Goal: Information Seeking & Learning: Understand process/instructions

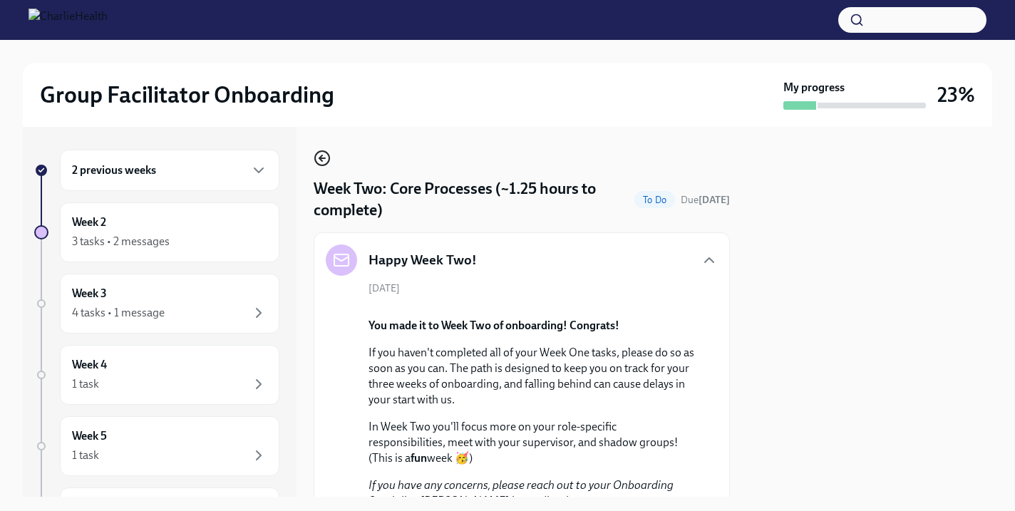
click at [314, 155] on icon "button" at bounding box center [322, 158] width 17 height 17
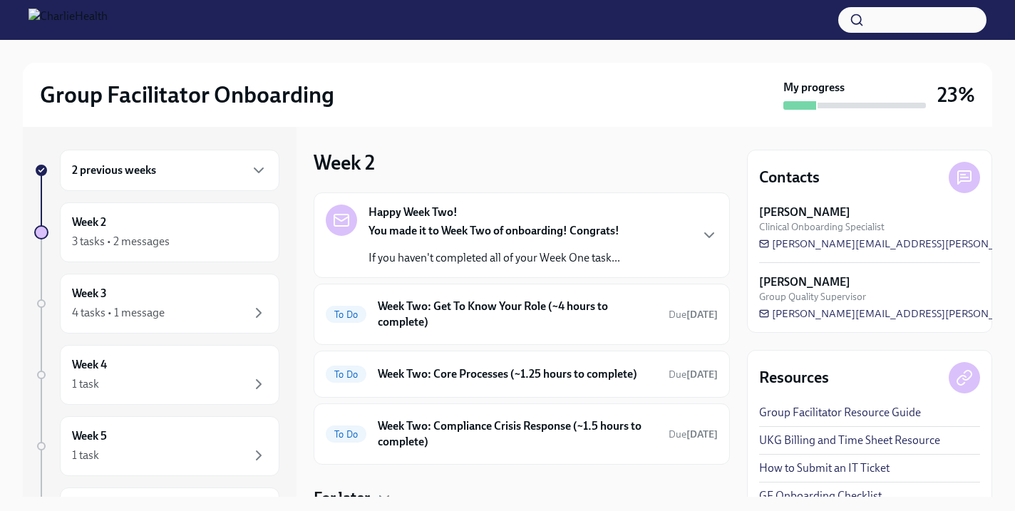
scroll to position [58, 0]
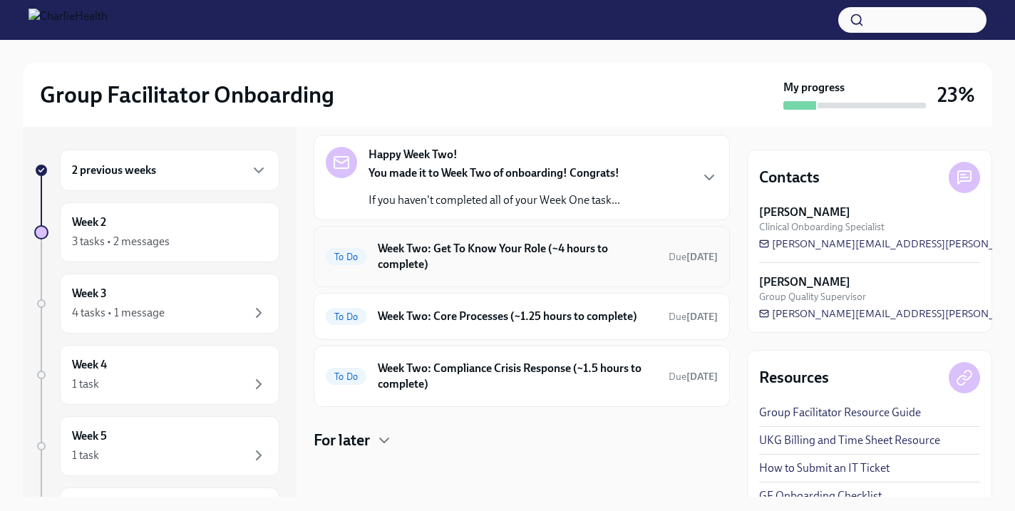
click at [530, 241] on h6 "Week Two: Get To Know Your Role (~4 hours to complete)" at bounding box center [517, 256] width 279 height 31
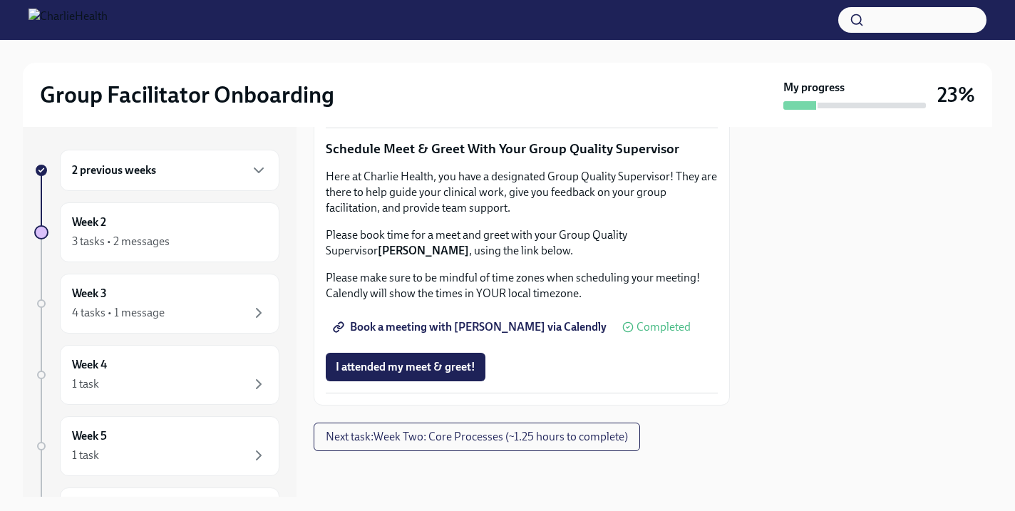
scroll to position [1481, 0]
click at [570, 438] on span "Next task : Week Two: Core Processes (~1.25 hours to complete)" at bounding box center [477, 437] width 302 height 14
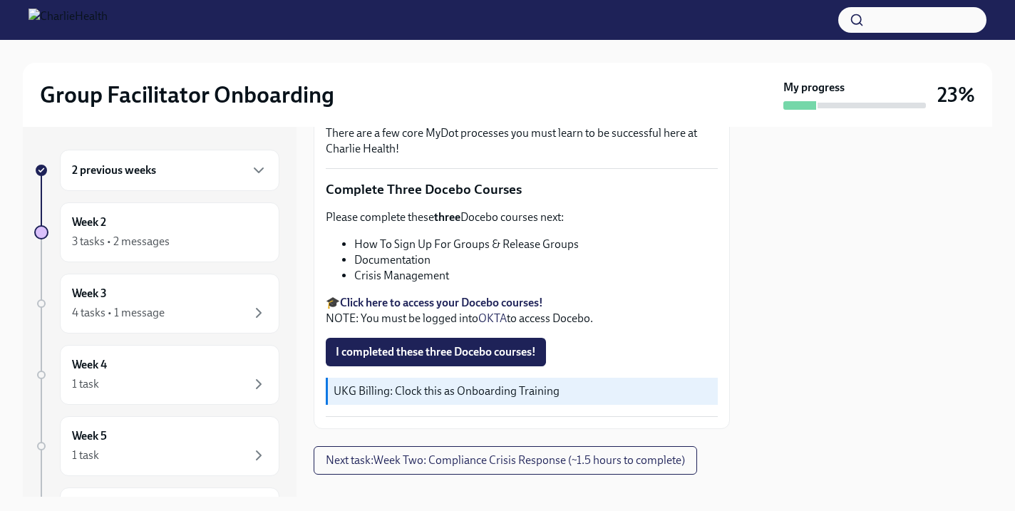
scroll to position [513, 0]
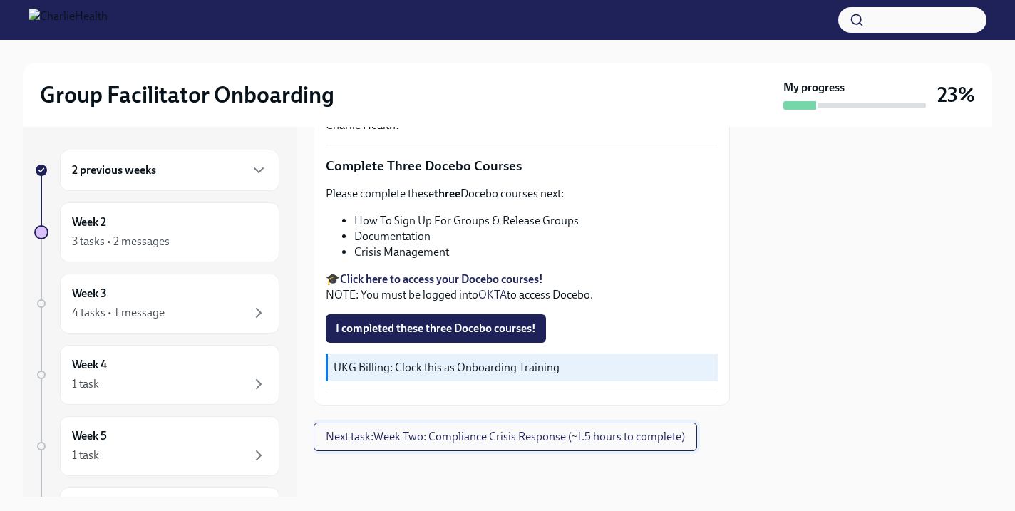
click at [578, 435] on span "Next task : Week Two: Compliance Crisis Response (~1.5 hours to complete)" at bounding box center [505, 437] width 359 height 14
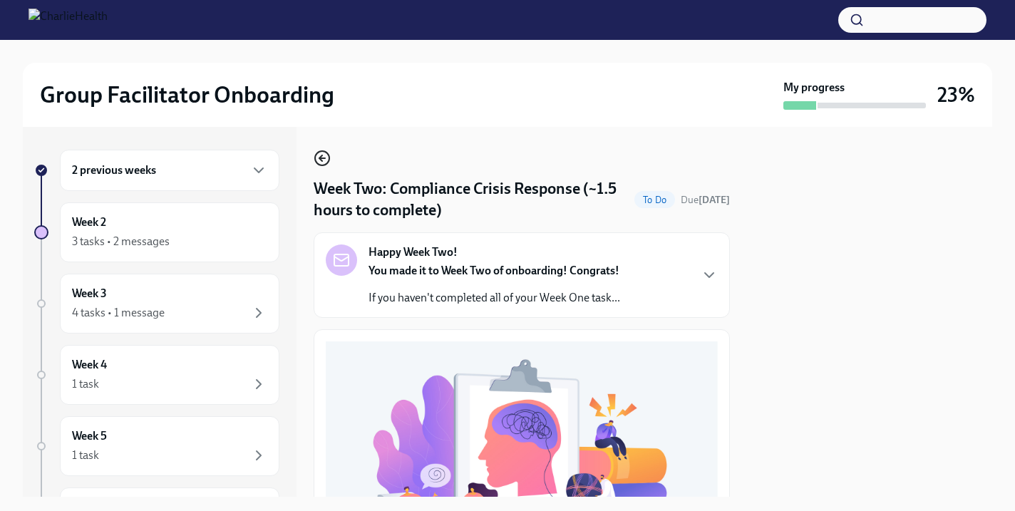
click at [321, 160] on icon "button" at bounding box center [320, 158] width 3 height 6
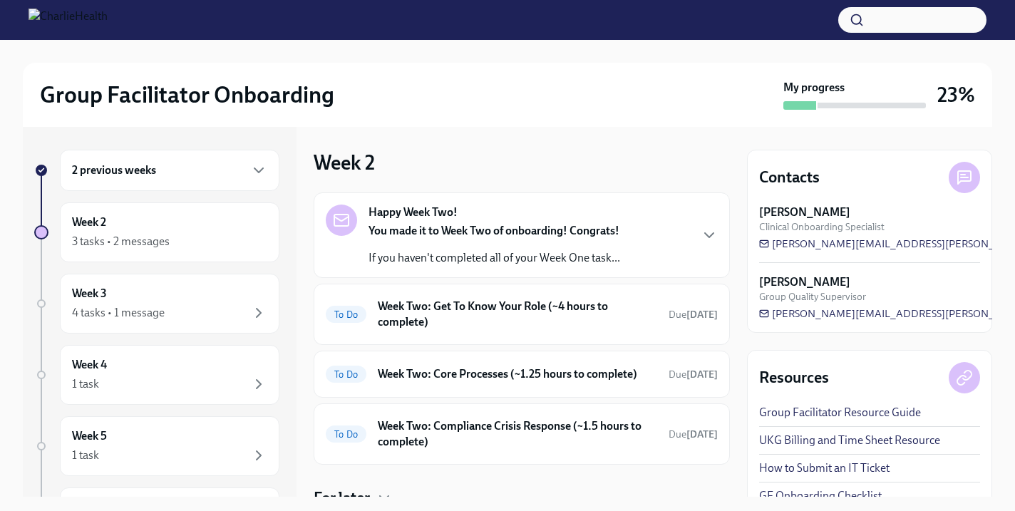
scroll to position [58, 0]
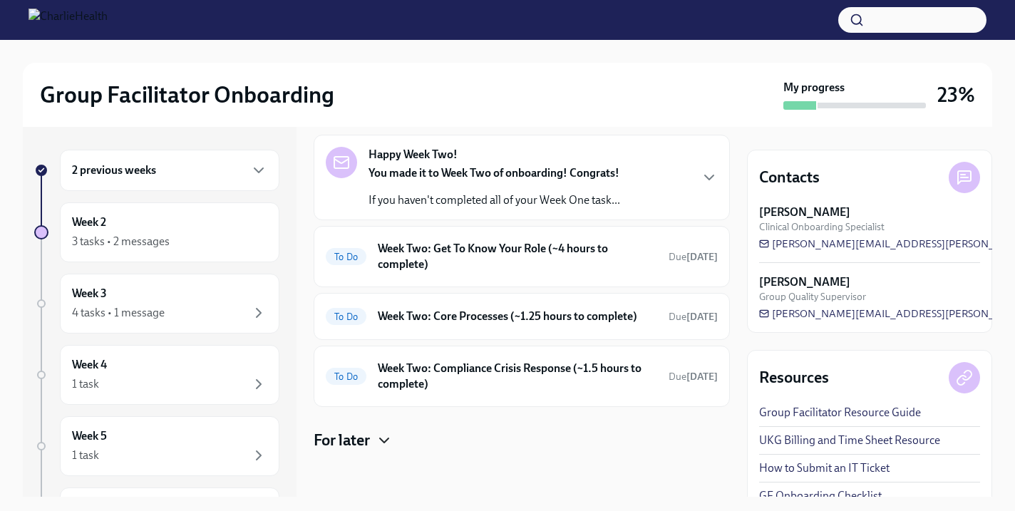
click at [387, 443] on icon "button" at bounding box center [384, 440] width 17 height 17
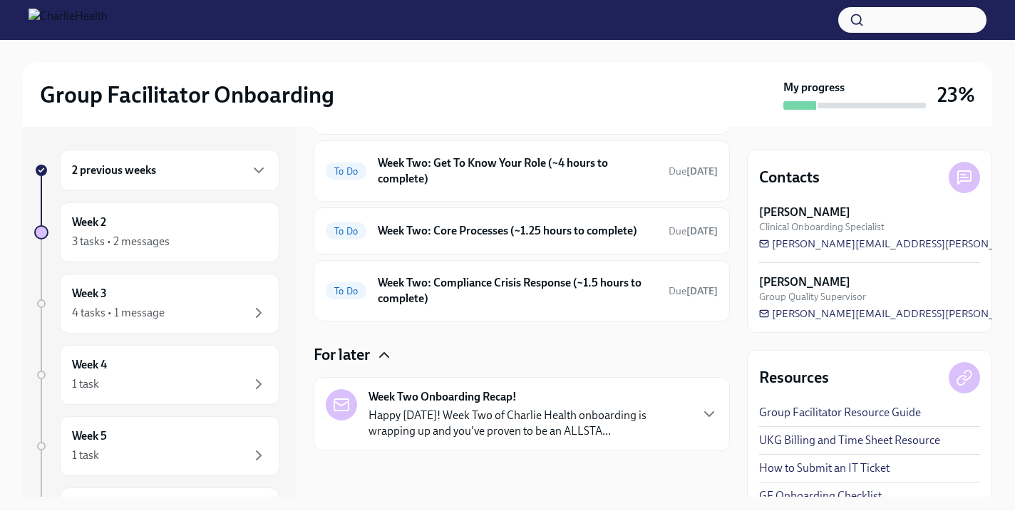
click at [454, 401] on strong "Week Two Onboarding Recap!" at bounding box center [443, 397] width 148 height 16
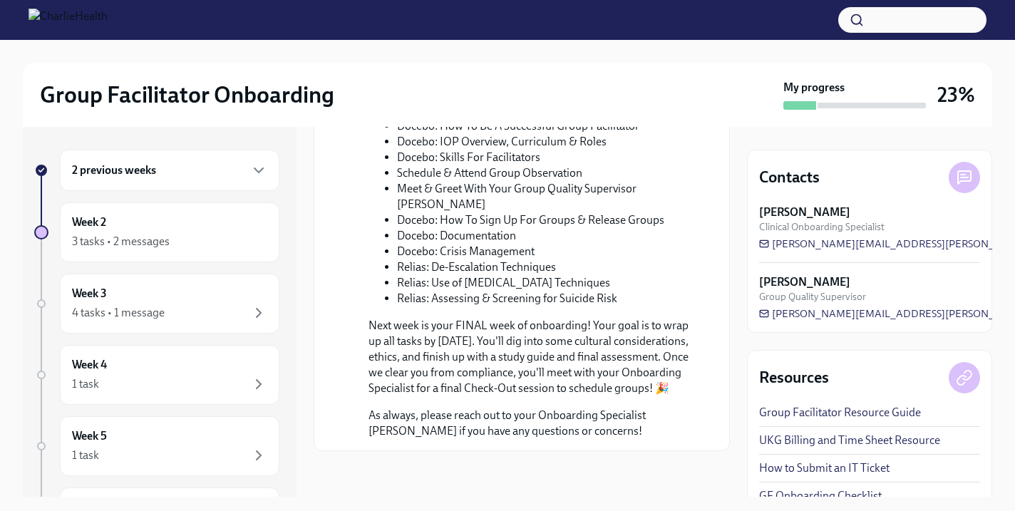
scroll to position [19, 0]
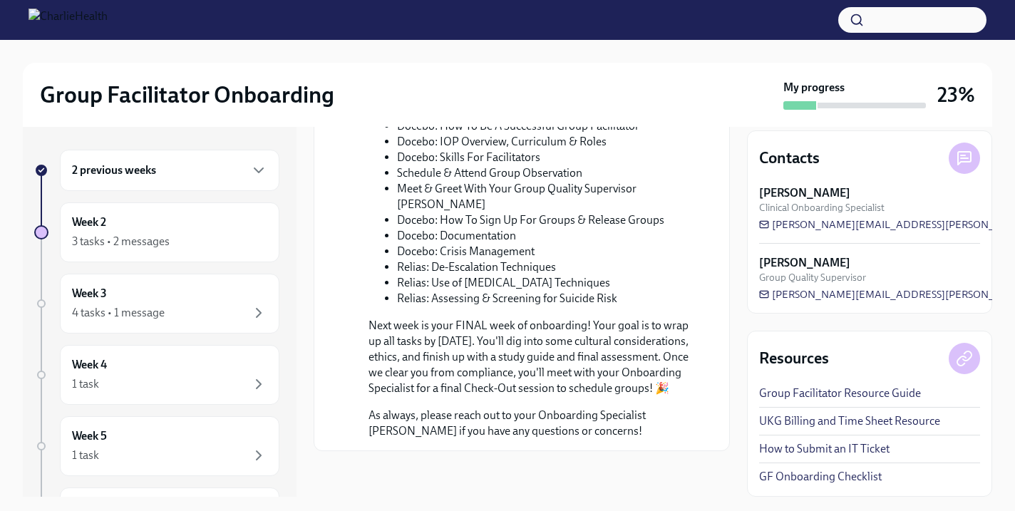
click at [833, 396] on link "Group Facilitator Resource Guide" at bounding box center [840, 394] width 162 height 16
